Goal: Task Accomplishment & Management: Use online tool/utility

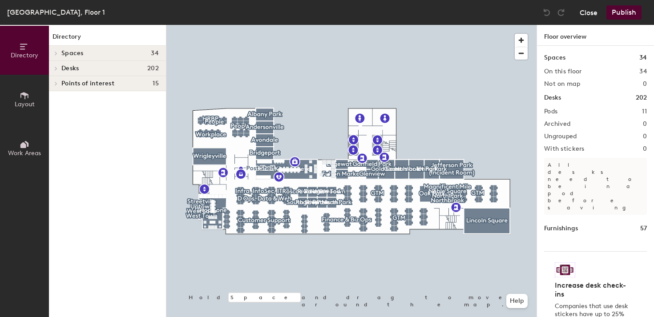
click at [587, 12] on button "Close" at bounding box center [588, 12] width 18 height 14
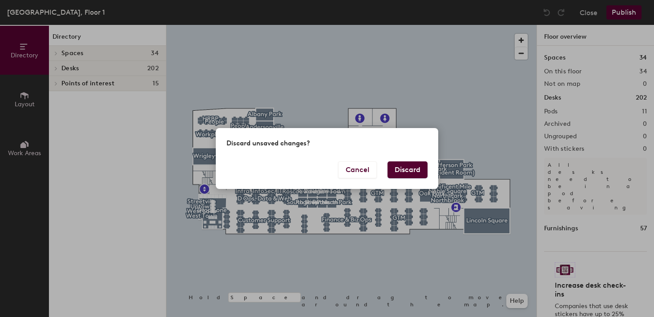
click at [412, 168] on button "Discard" at bounding box center [407, 169] width 40 height 17
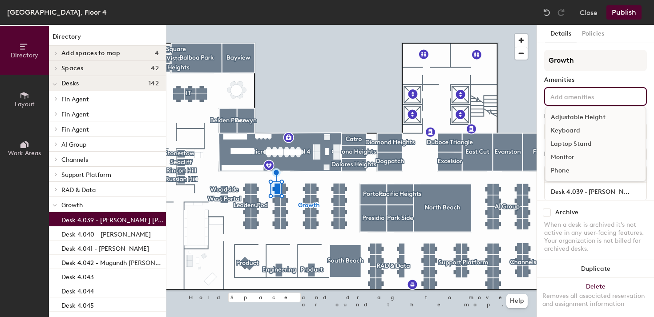
click at [574, 95] on input at bounding box center [588, 96] width 80 height 11
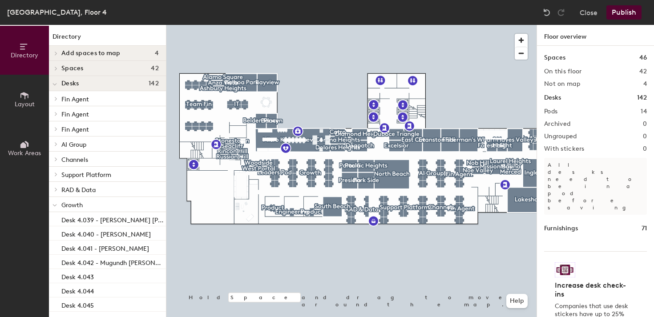
click at [13, 107] on button "Layout" at bounding box center [24, 99] width 49 height 49
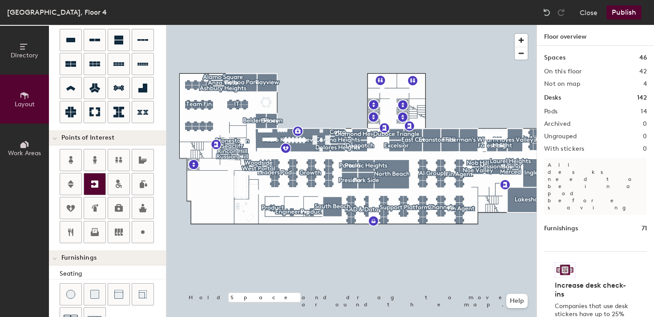
scroll to position [86, 0]
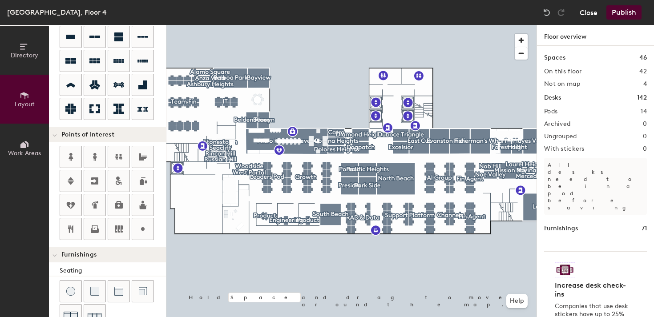
click at [587, 13] on button "Close" at bounding box center [588, 12] width 18 height 14
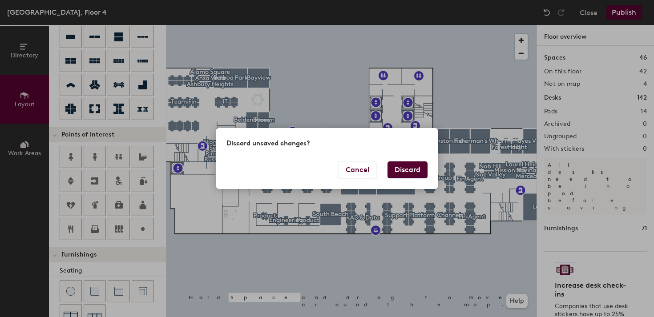
click at [414, 174] on button "Discard" at bounding box center [407, 169] width 40 height 17
type input "20"
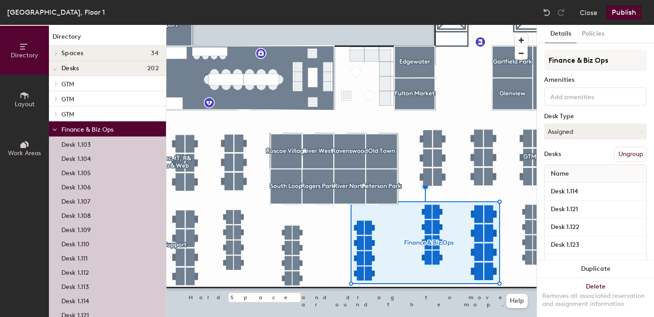
click at [404, 25] on div at bounding box center [351, 25] width 370 height 0
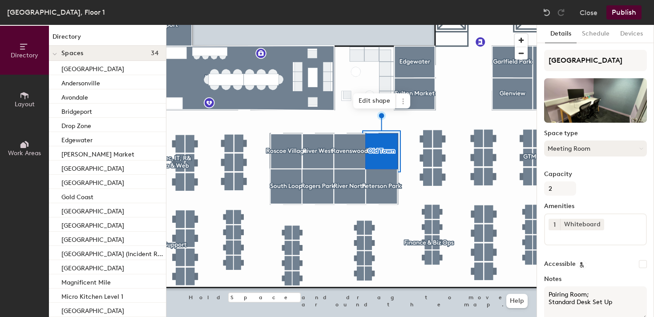
click at [602, 144] on button "Meeting Room" at bounding box center [595, 149] width 103 height 16
